Goal: Navigation & Orientation: Find specific page/section

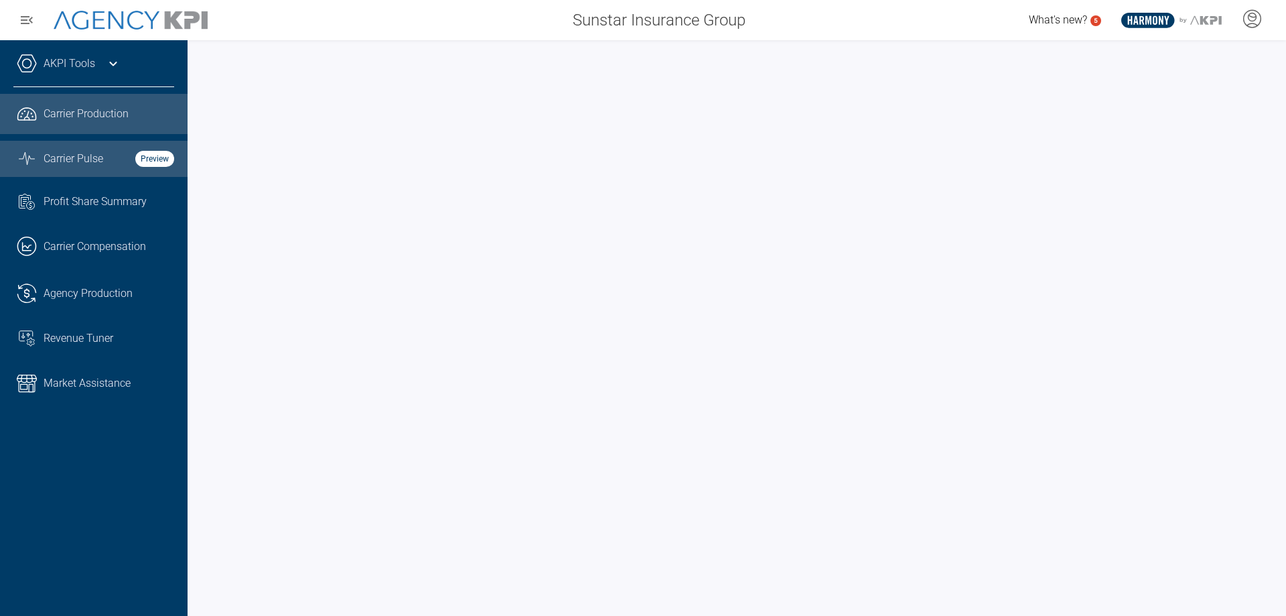
click at [105, 167] on link "Graph Stats Streamline Icon: [URL][DOMAIN_NAME] Carrier Pulse Preview" at bounding box center [94, 159] width 188 height 36
click at [92, 115] on span "Carrier Production" at bounding box center [86, 114] width 85 height 16
